Goal: Information Seeking & Learning: Learn about a topic

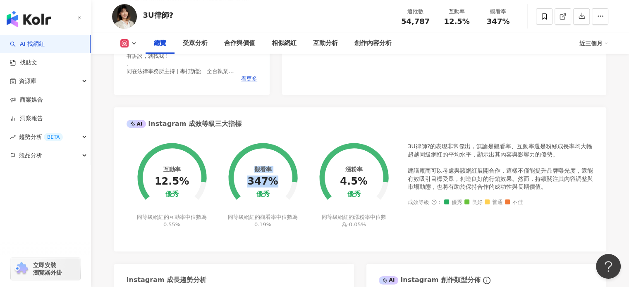
drag, startPoint x: 256, startPoint y: 169, endPoint x: 276, endPoint y: 180, distance: 22.4
click at [276, 180] on div "觀看率 347% 優秀" at bounding box center [262, 182] width 31 height 32
copy div "觀看率 347%"
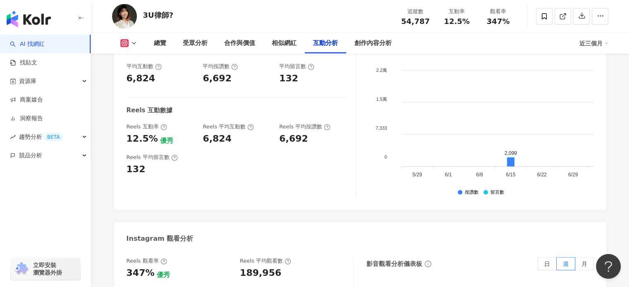
scroll to position [1654, 0]
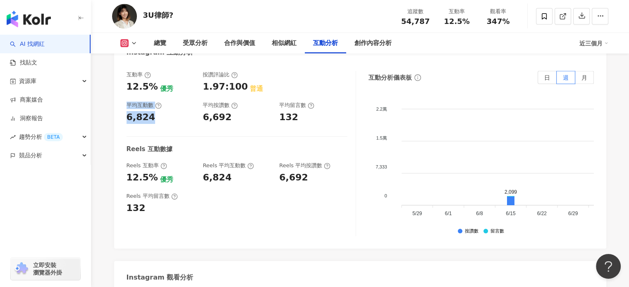
drag, startPoint x: 126, startPoint y: 97, endPoint x: 152, endPoint y: 107, distance: 28.2
click at [152, 107] on div "平均互動數 6,824" at bounding box center [160, 113] width 68 height 22
drag, startPoint x: 201, startPoint y: 97, endPoint x: 228, endPoint y: 107, distance: 28.9
click at [228, 107] on div "互動率 12.5% 優秀 按讚評論比 1.97:100 普通 平均互動數 6,824 平均按讚數 6,692 平均留言數 132" at bounding box center [236, 97] width 221 height 53
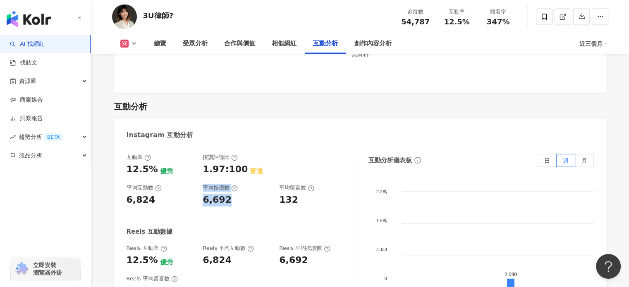
scroll to position [1736, 0]
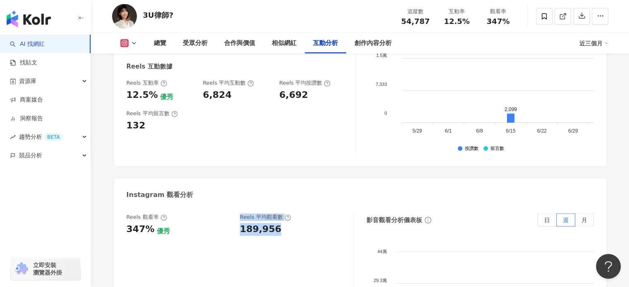
drag, startPoint x: 281, startPoint y: 220, endPoint x: 239, endPoint y: 207, distance: 43.7
click at [239, 214] on div "Reels 觀看率 347% 優秀 [PERSON_NAME] 平均觀看數 189,956" at bounding box center [235, 225] width 219 height 22
copy div "Reels 平均觀看數 189,956"
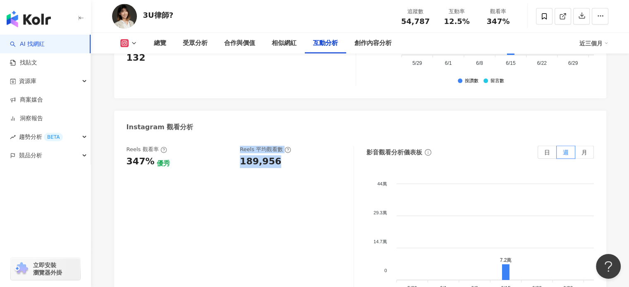
scroll to position [1819, 0]
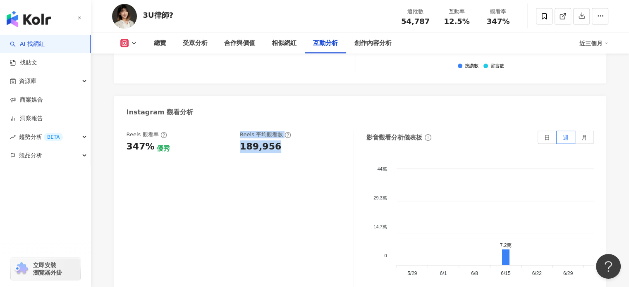
click at [289, 184] on div "Reels 觀看率 347% 優秀 [PERSON_NAME] 平均觀看數 189,956" at bounding box center [239, 213] width 227 height 165
click at [279, 161] on div "Reels 觀看率 347% 優秀 [PERSON_NAME] 平均觀看數 189,956" at bounding box center [239, 213] width 227 height 165
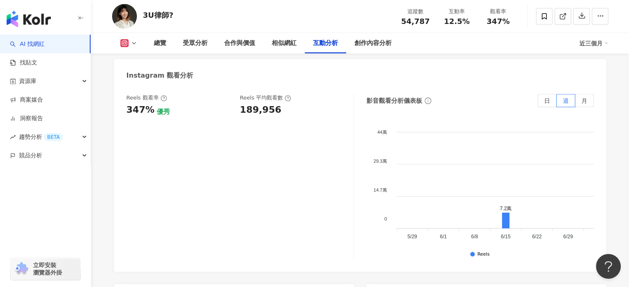
scroll to position [1902, 0]
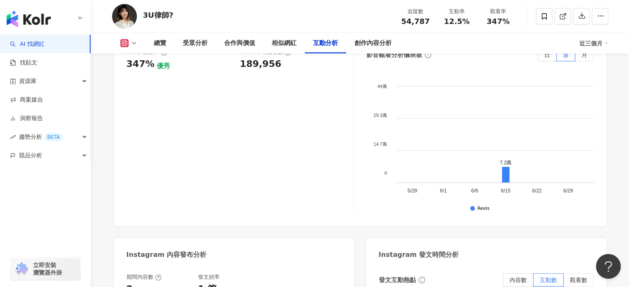
click at [529, 149] on foreignobject at bounding box center [614, 136] width 455 height 124
click at [506, 167] on icon at bounding box center [505, 175] width 7 height 16
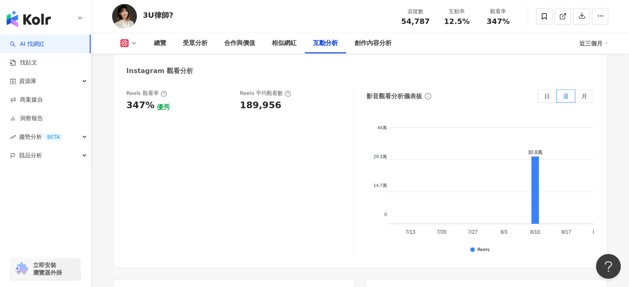
scroll to position [0, 248]
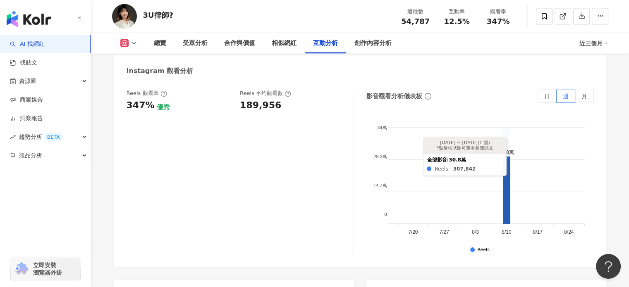
click at [506, 157] on icon at bounding box center [506, 190] width 7 height 67
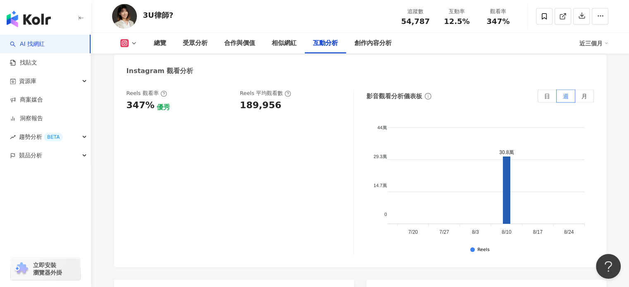
scroll to position [2475, 0]
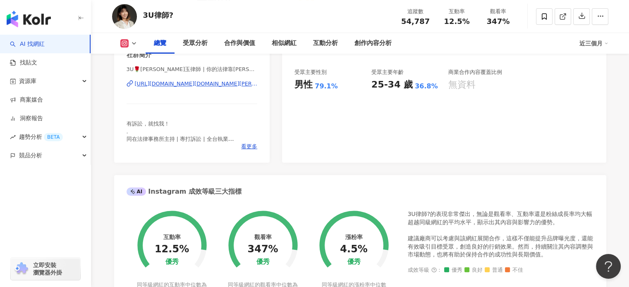
scroll to position [207, 0]
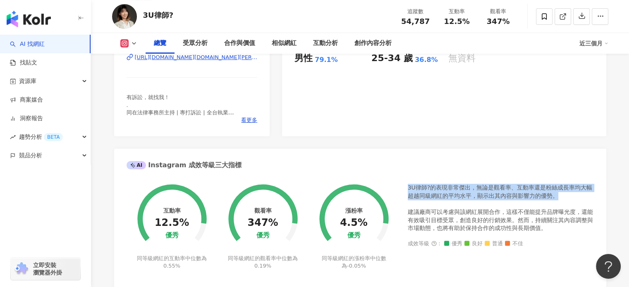
drag, startPoint x: 408, startPoint y: 187, endPoint x: 563, endPoint y: 196, distance: 155.2
click at [563, 196] on div "3U律師?的表現非常傑出，無論是觀看率、互動率還是粉絲成長率均大幅超越同級網紅的平均水平，顯示出其內容與影響力的優勢。 建議廠商可以考慮與該網紅展開合作，這樣…" at bounding box center [501, 208] width 186 height 49
copy div "3U律師?的表現非常傑出，無論是觀看率、互動率還是粉絲成長率均大幅超越同級網紅的平均水平，顯示出其內容與影響力的優勢。"
